Goal: Task Accomplishment & Management: Manage account settings

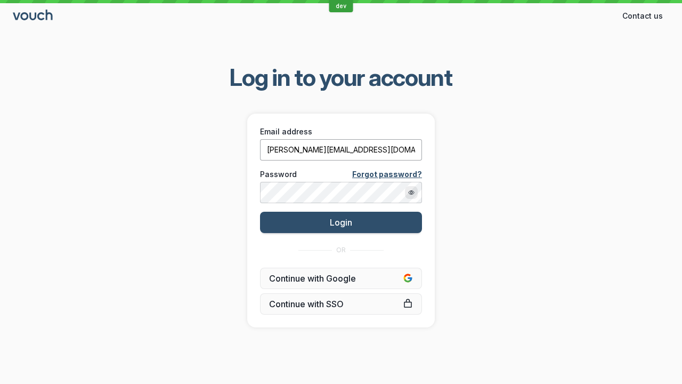
type input "[PERSON_NAME][EMAIL_ADDRESS][DOMAIN_NAME]"
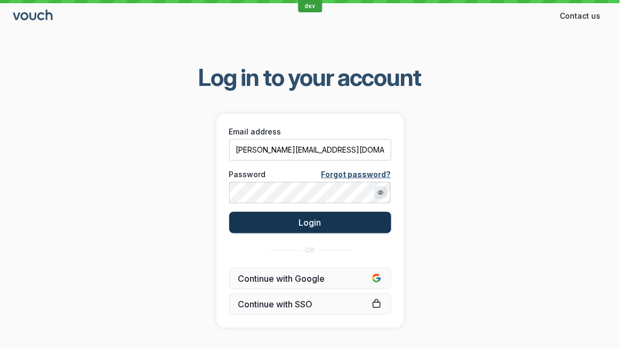
click at [310, 222] on span "Login" at bounding box center [310, 222] width 22 height 11
